Goal: Navigation & Orientation: Find specific page/section

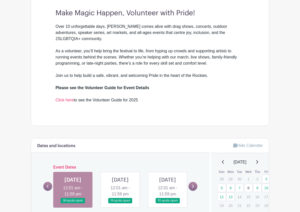
scroll to position [263, 0]
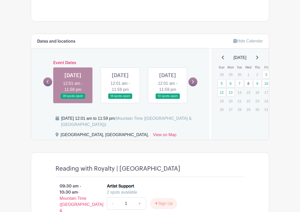
click at [120, 99] on link at bounding box center [120, 99] width 0 height 0
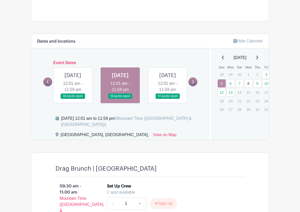
click at [73, 99] on link at bounding box center [73, 99] width 0 height 0
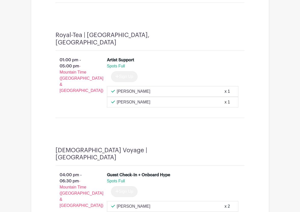
scroll to position [495, 0]
